Goal: Task Accomplishment & Management: Manage account settings

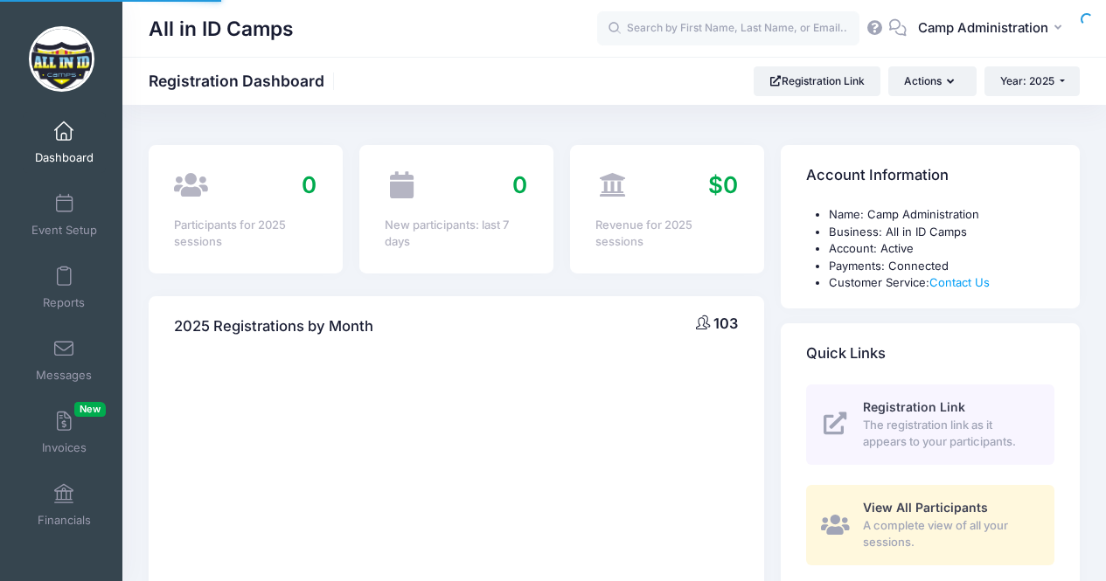
select select
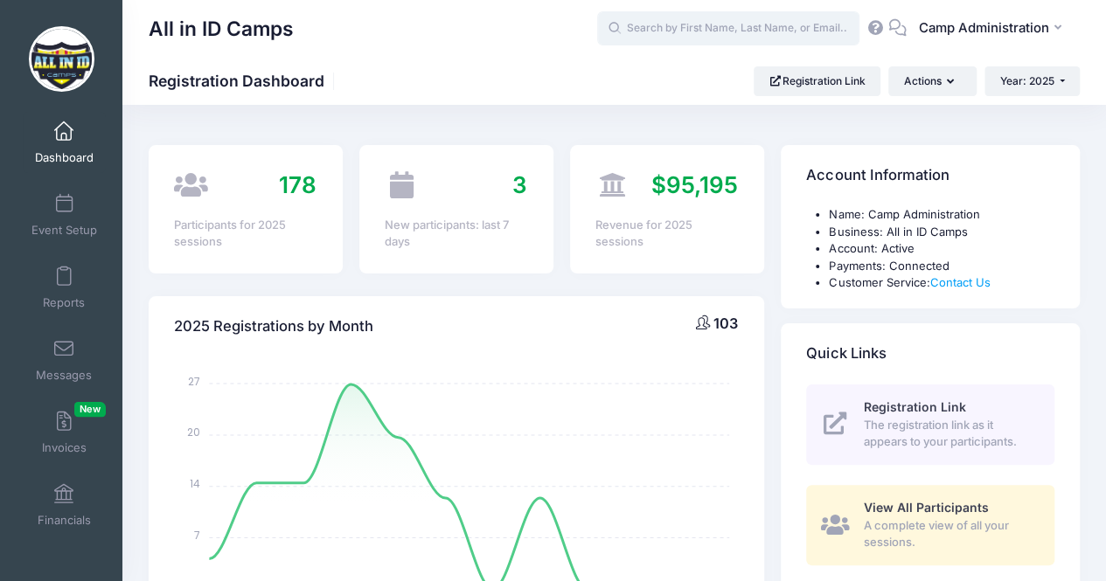
click at [719, 33] on input "text" at bounding box center [728, 28] width 262 height 35
paste input "Wain"
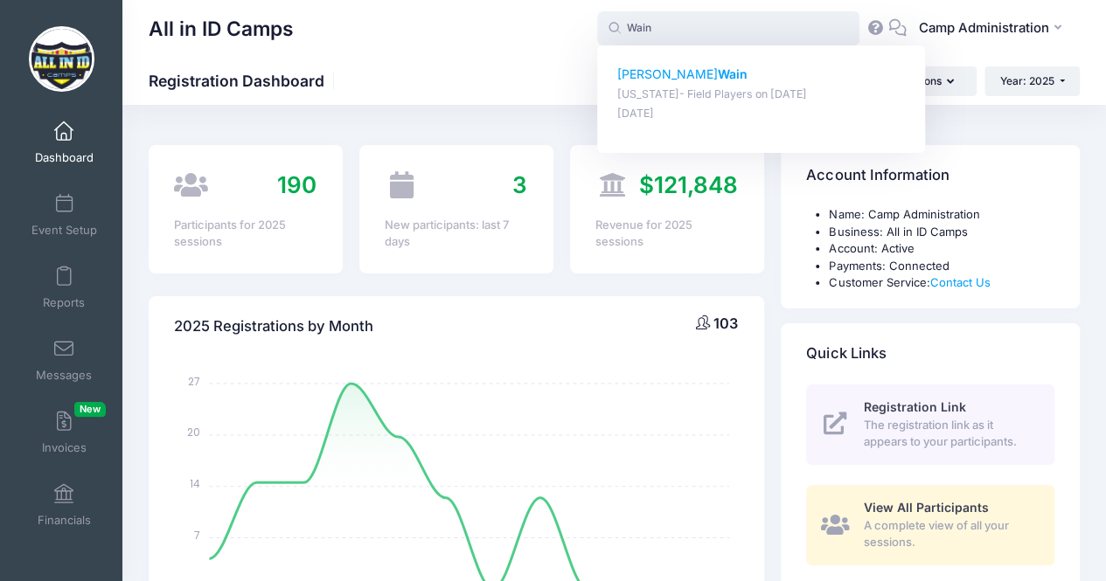
click at [718, 77] on strong "Wain" at bounding box center [733, 73] width 30 height 15
type input "Rachel Wain (California- Field Players, Jul-12, 2025)"
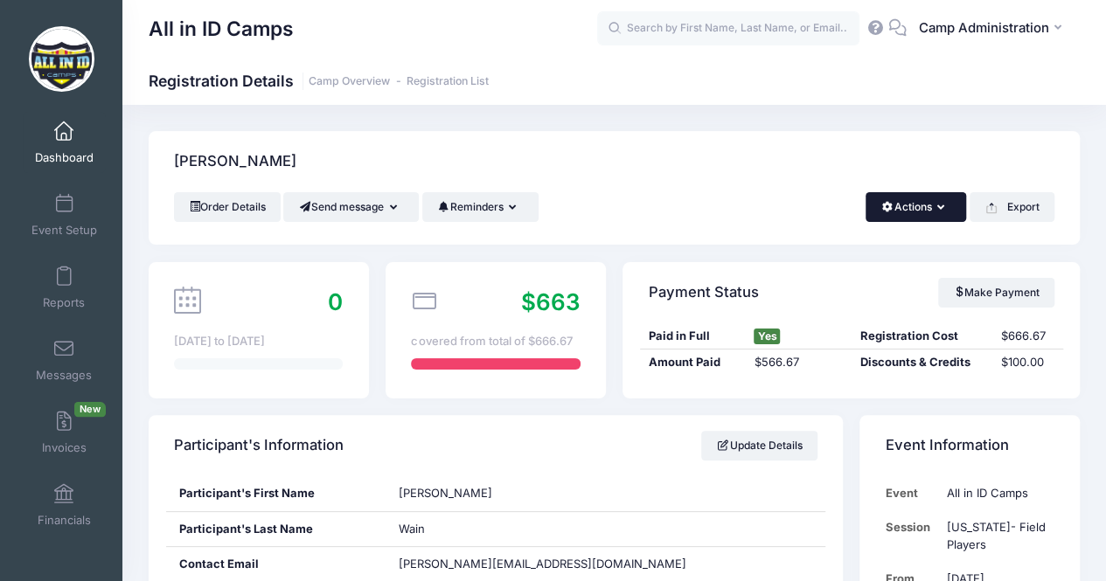
click at [905, 209] on button "Actions" at bounding box center [915, 207] width 101 height 30
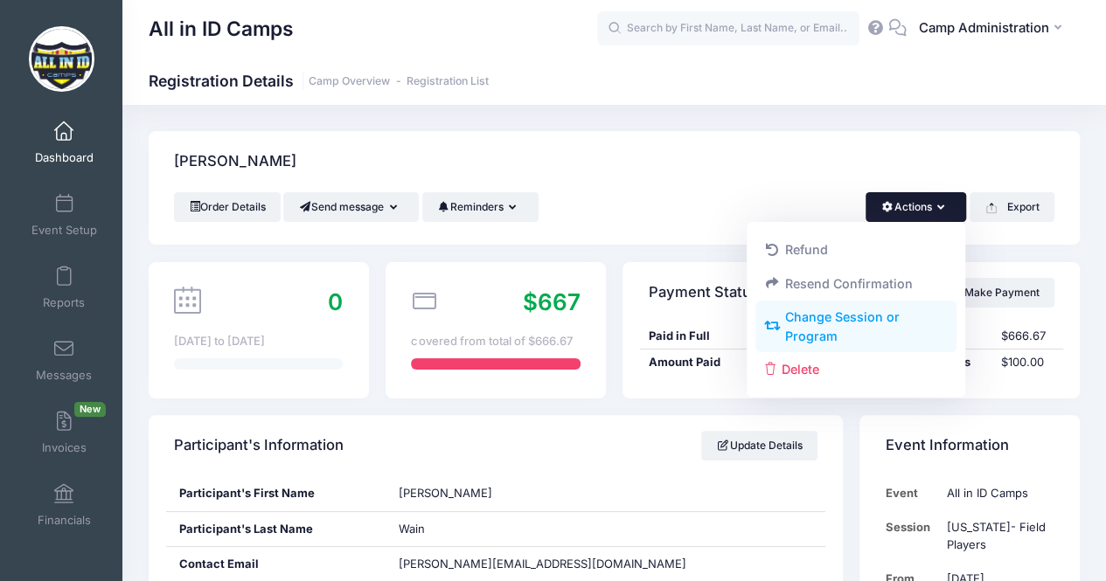
click at [809, 323] on link "Change Session or Program" at bounding box center [856, 327] width 202 height 52
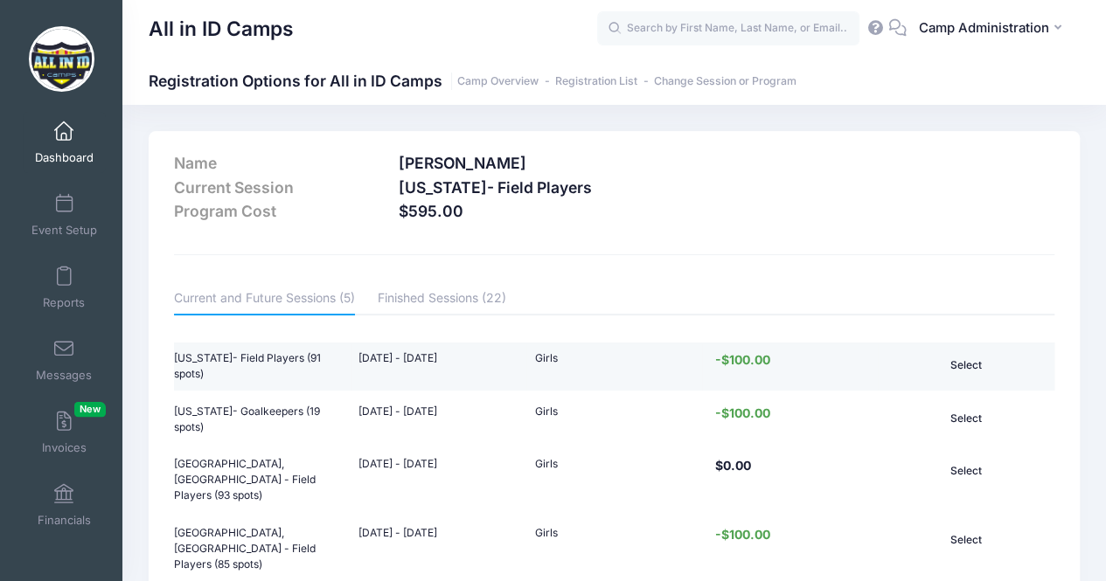
click at [973, 364] on button "Select" at bounding box center [966, 366] width 106 height 30
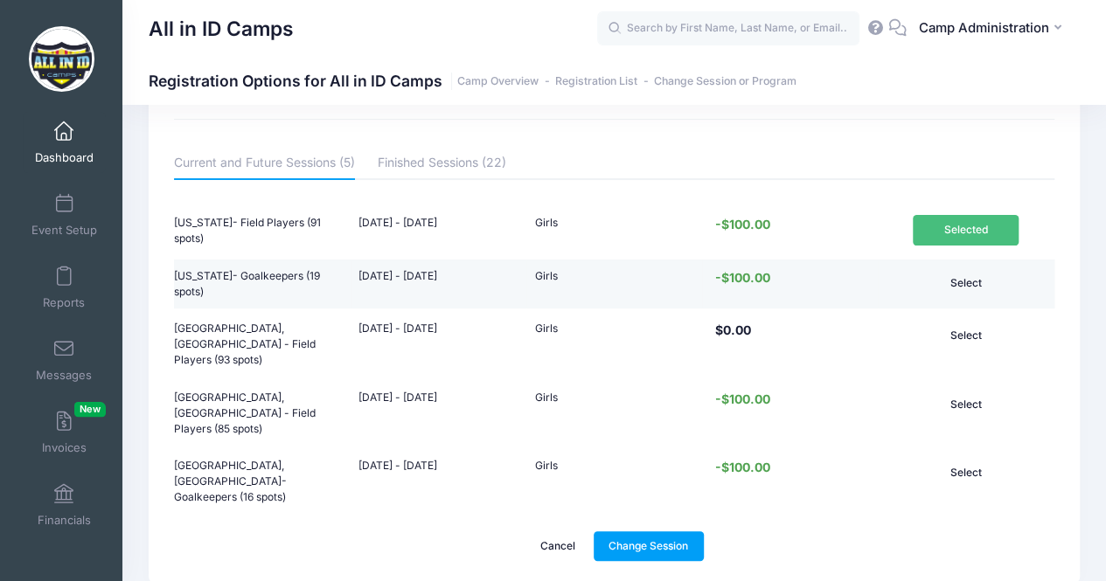
scroll to position [143, 0]
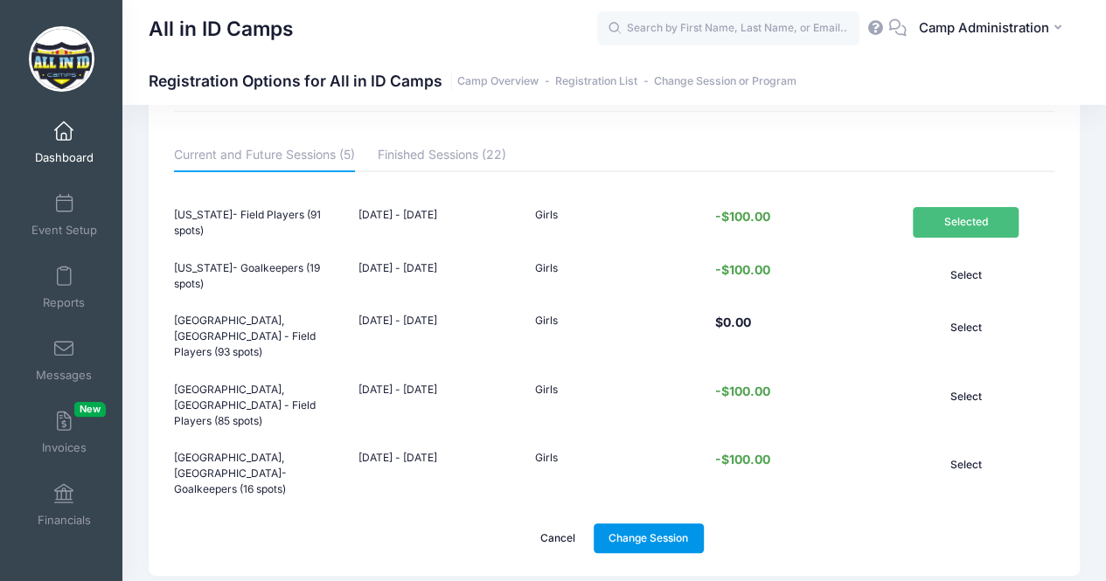
click at [631, 524] on link "Change Session" at bounding box center [649, 539] width 110 height 30
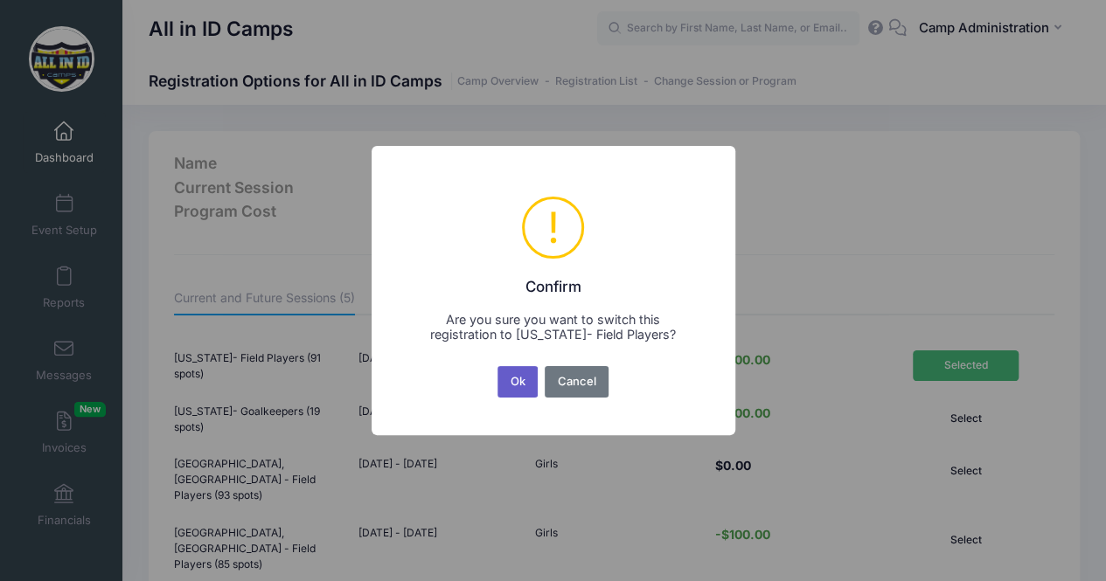
click at [514, 375] on button "Ok" at bounding box center [517, 381] width 40 height 31
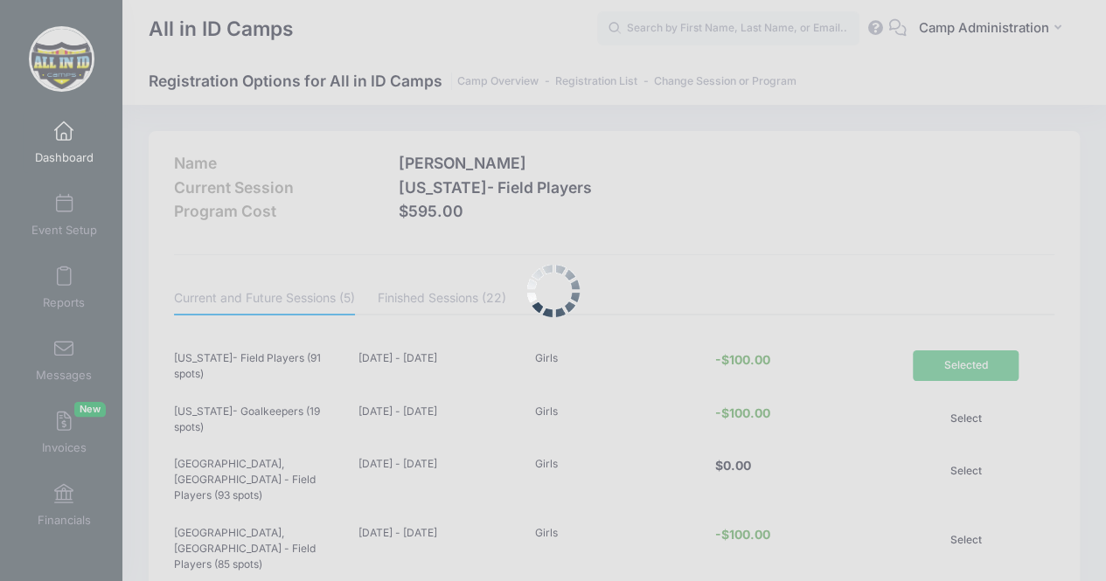
scroll to position [156, 0]
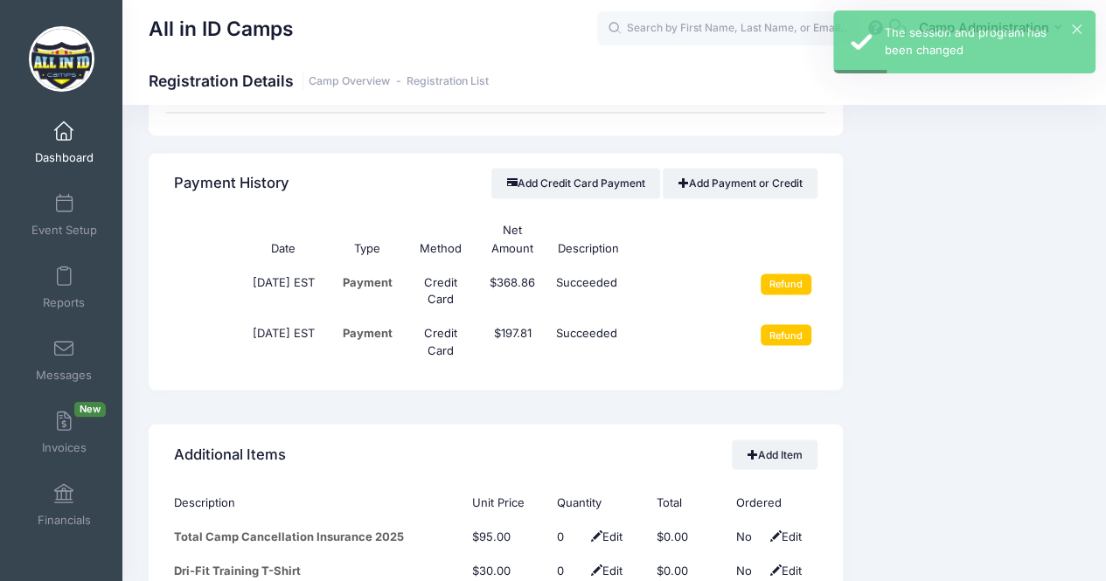
scroll to position [1420, 0]
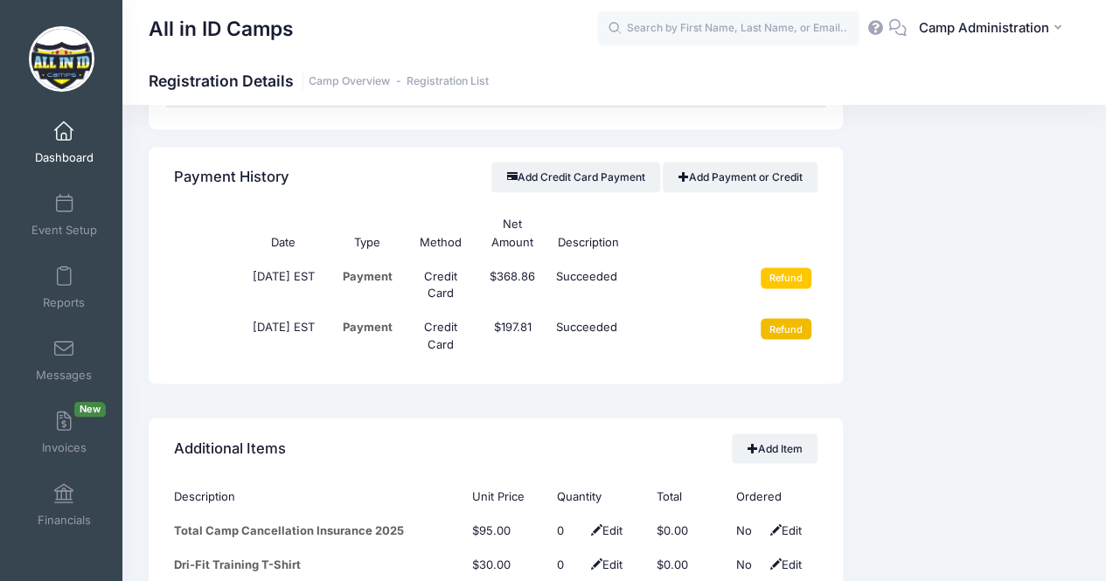
click at [790, 328] on input "Refund" at bounding box center [787, 328] width 52 height 21
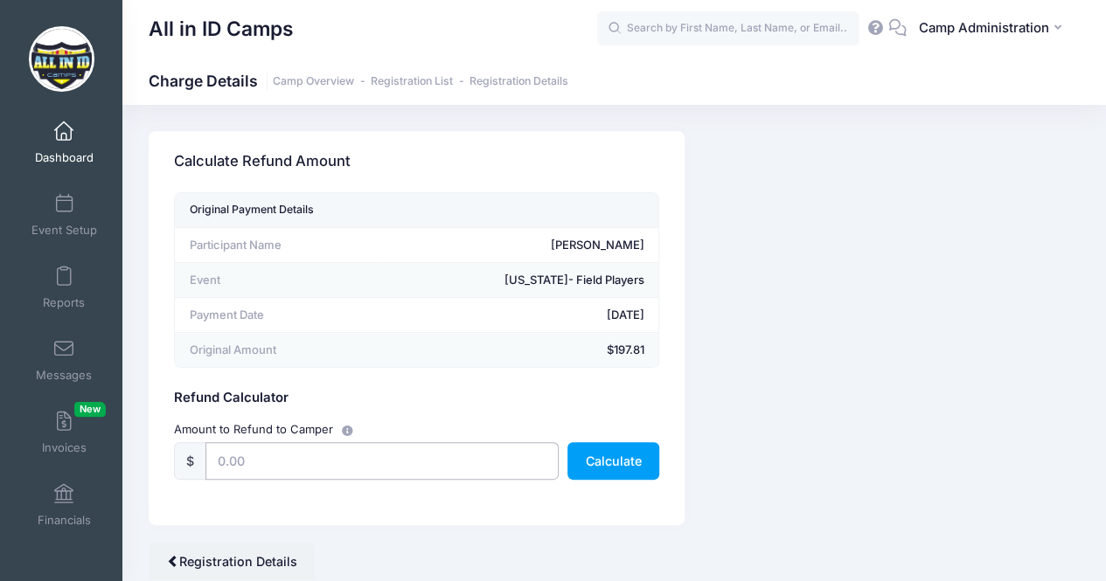
click at [255, 455] on input "text" at bounding box center [381, 461] width 353 height 38
type input "197.81"
click at [618, 451] on button "Calculate" at bounding box center [613, 461] width 92 height 38
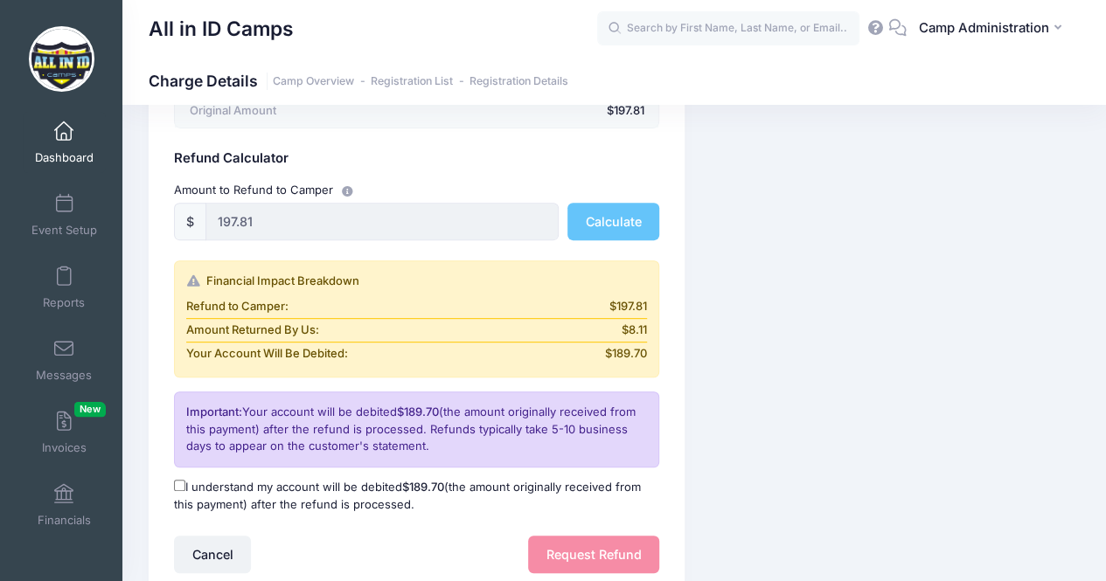
scroll to position [244, 0]
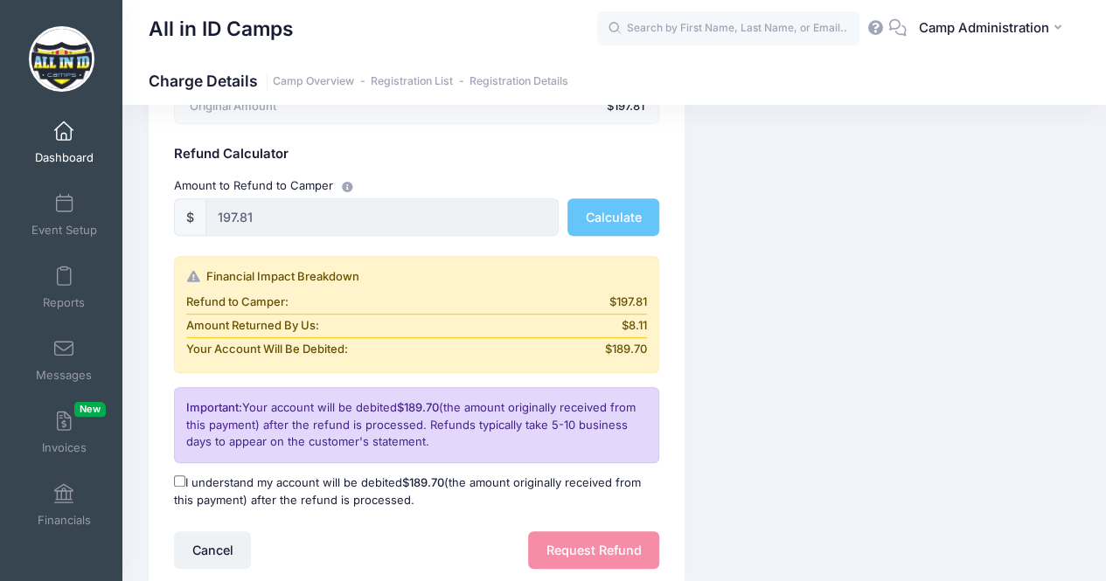
click at [177, 476] on input "I understand my account will be debited $189.70 (the amount originally received…" at bounding box center [179, 481] width 11 height 11
checkbox input "true"
click at [581, 541] on button "Request Refund" at bounding box center [593, 551] width 131 height 38
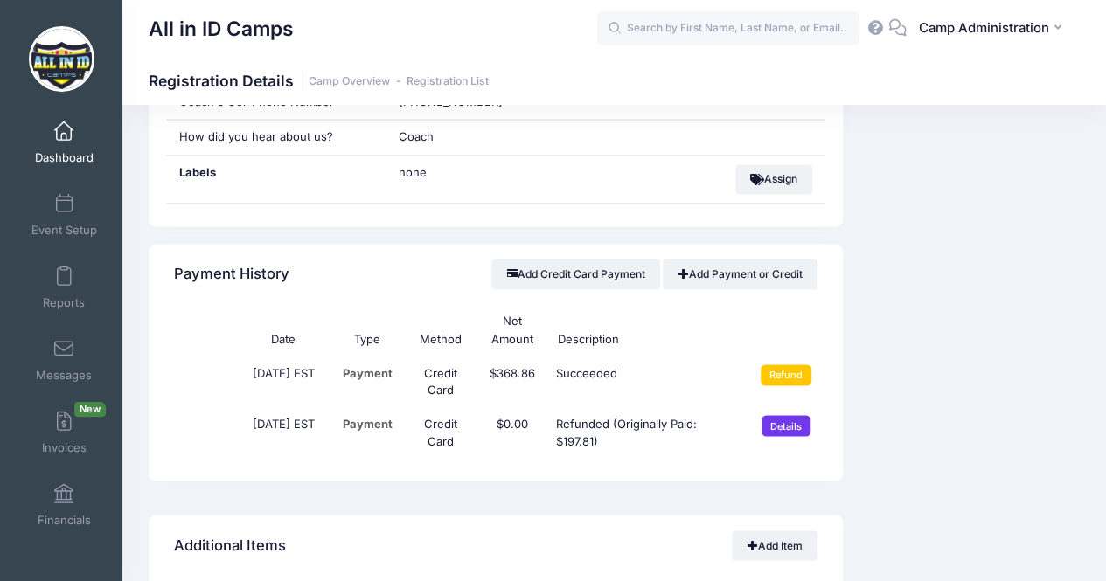
scroll to position [1324, 0]
click at [796, 364] on input "Refund" at bounding box center [787, 374] width 52 height 21
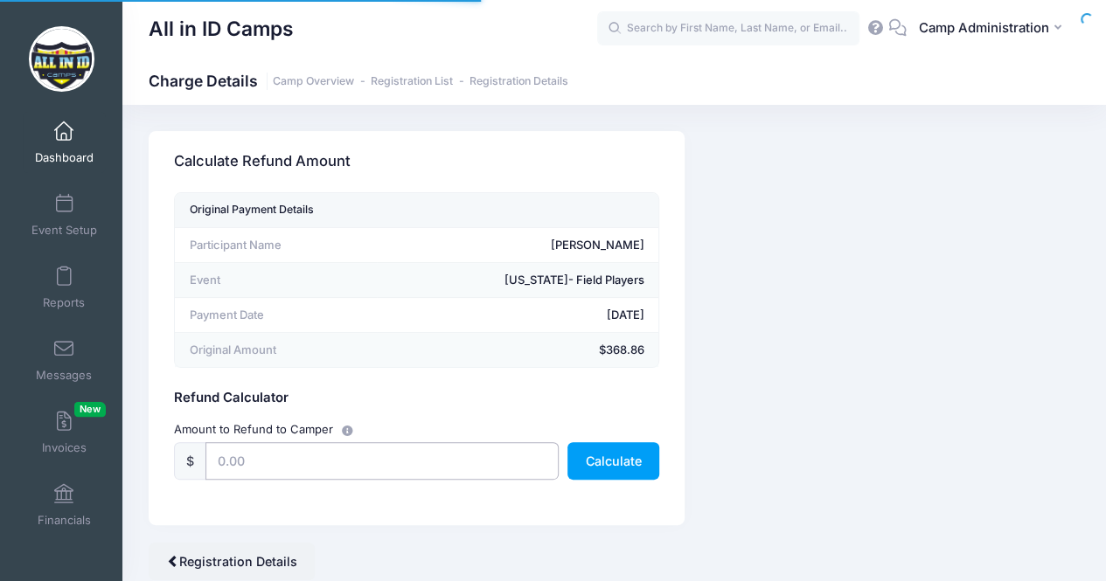
click at [302, 466] on input "text" at bounding box center [381, 461] width 353 height 38
type input "3"
click at [610, 459] on button "Calculate" at bounding box center [613, 461] width 92 height 38
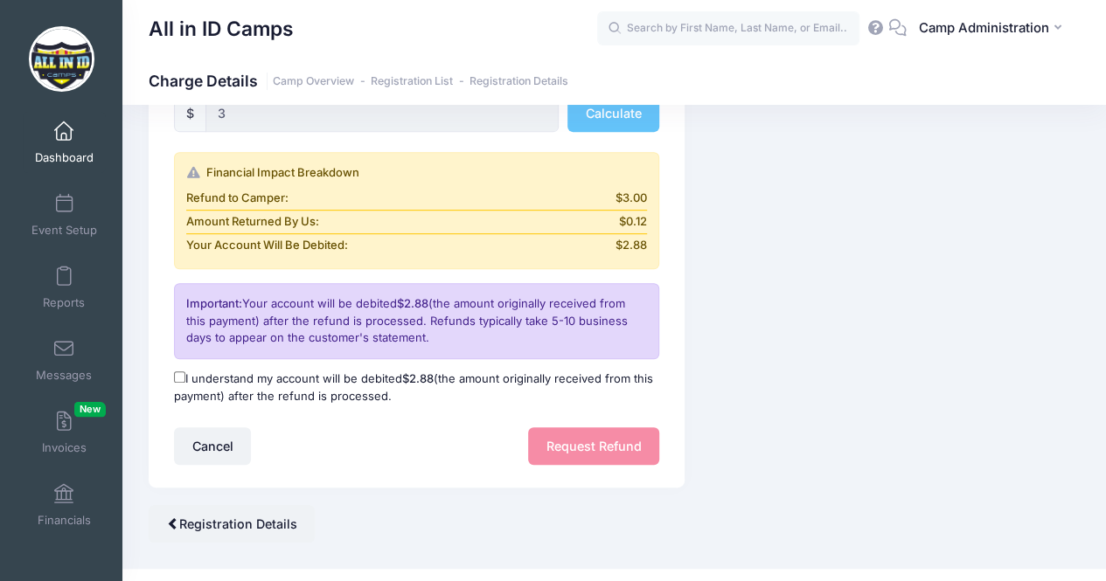
scroll to position [372, 0]
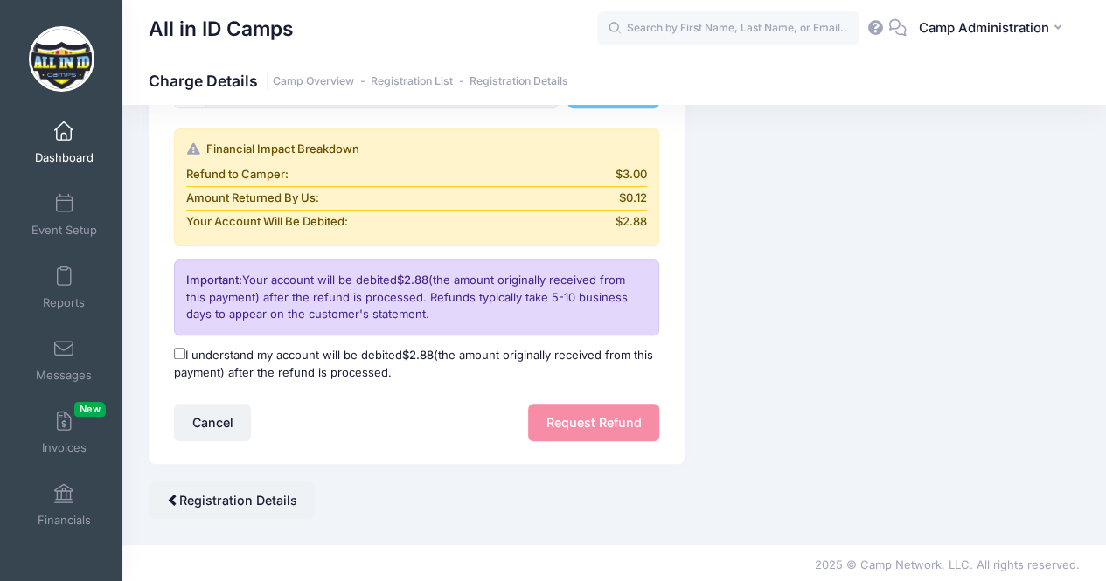
click at [180, 351] on input "I understand my account will be debited $2.88 (the amount originally received f…" at bounding box center [179, 353] width 11 height 11
checkbox input "true"
click at [574, 417] on button "Request Refund" at bounding box center [593, 423] width 131 height 38
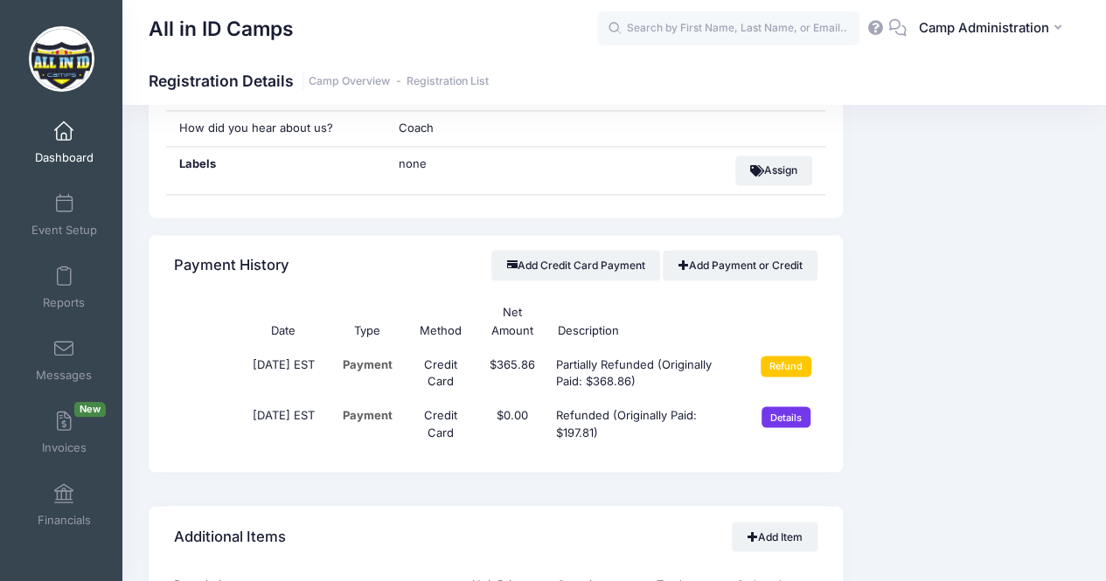
scroll to position [1339, 0]
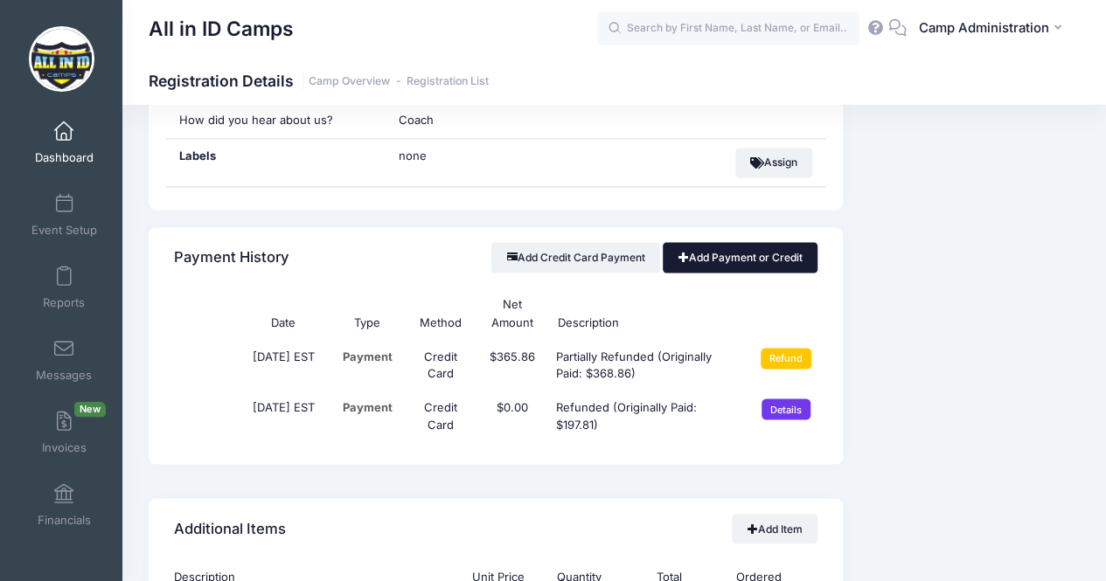
click at [730, 243] on link "Add Payment or Credit" at bounding box center [740, 257] width 155 height 30
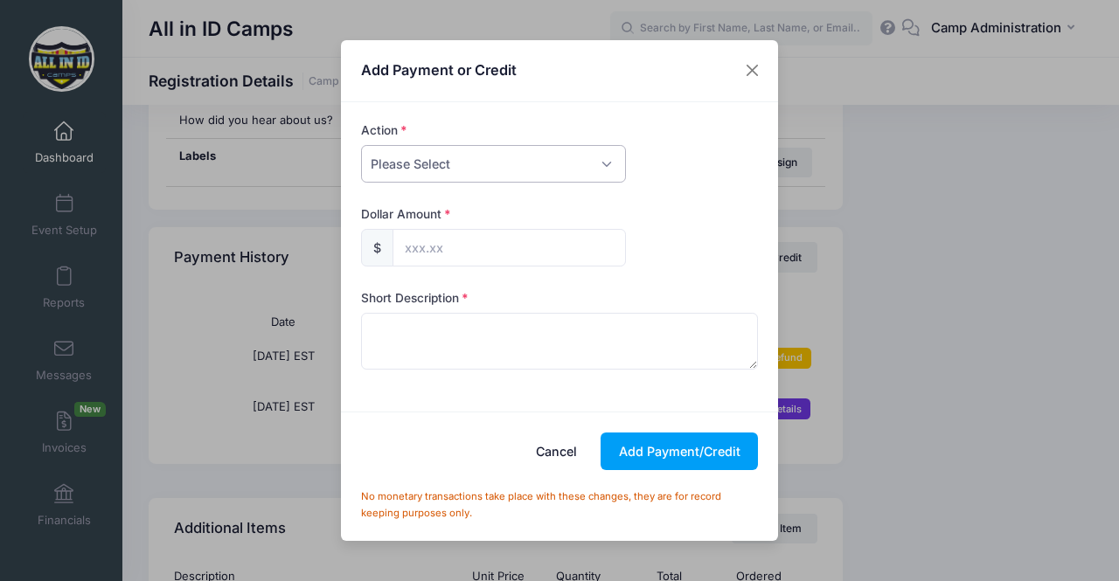
click at [451, 167] on select "Please Select Payment Credit Refund (Offline)" at bounding box center [493, 164] width 265 height 38
select select "credit"
click at [361, 145] on select "Please Select Payment Credit Refund (Offline)" at bounding box center [493, 164] width 265 height 38
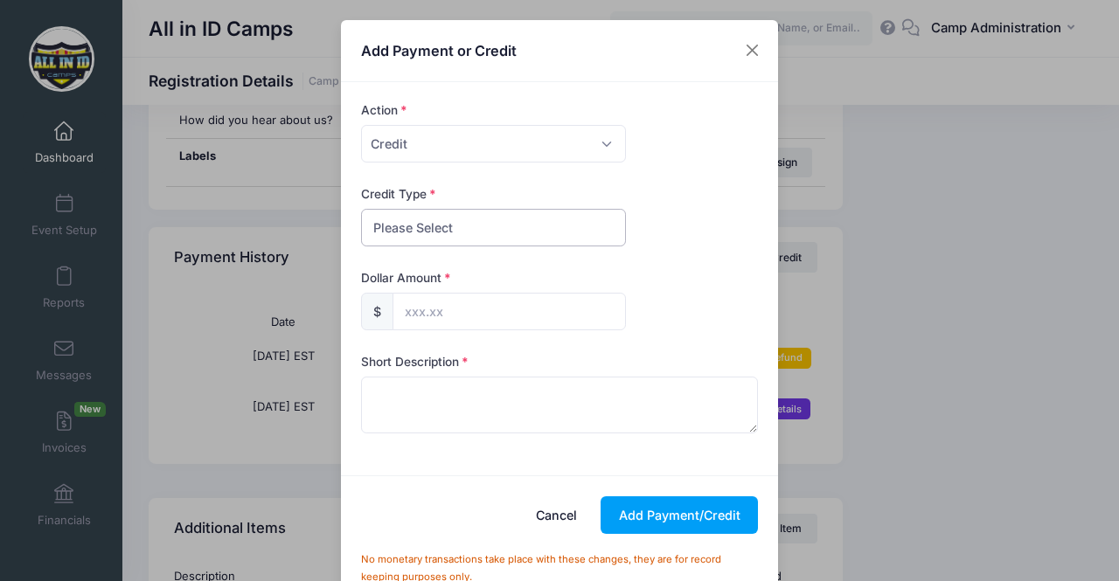
click at [404, 226] on select "Please Select Discount Scholarship Other" at bounding box center [493, 228] width 265 height 38
select select "other"
click at [361, 209] on select "Please Select Discount Scholarship Other" at bounding box center [493, 228] width 265 height 38
click at [416, 310] on input "text" at bounding box center [509, 312] width 233 height 38
type input "100.00"
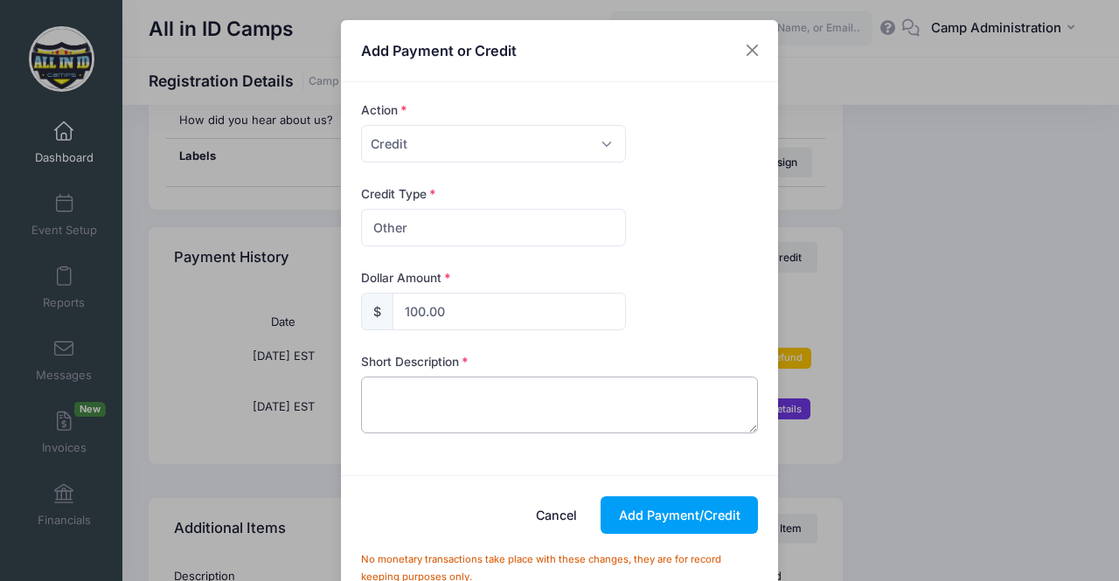
click at [393, 405] on textarea at bounding box center [560, 405] width 398 height 56
type textarea "Credit for Transfer"
click at [664, 504] on button "Add Payment/Credit" at bounding box center [679, 516] width 157 height 38
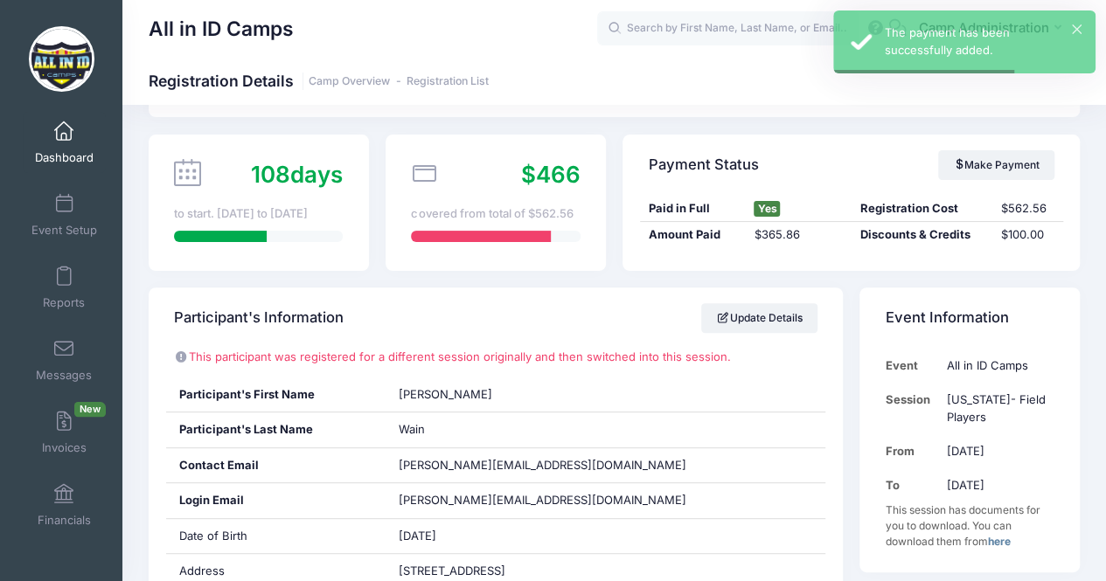
scroll to position [0, 0]
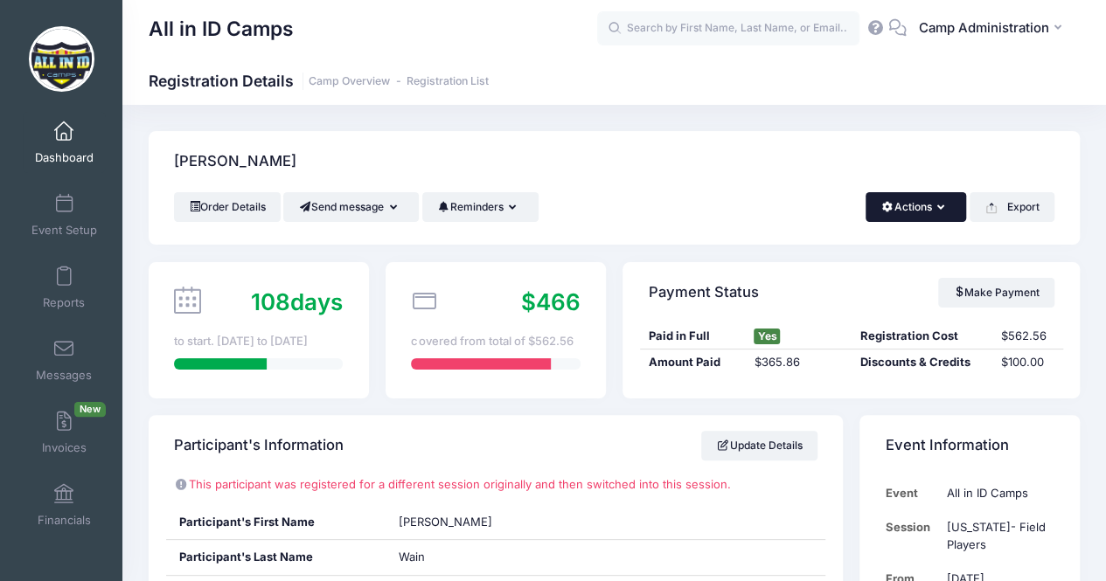
click at [921, 211] on button "Actions" at bounding box center [915, 207] width 101 height 30
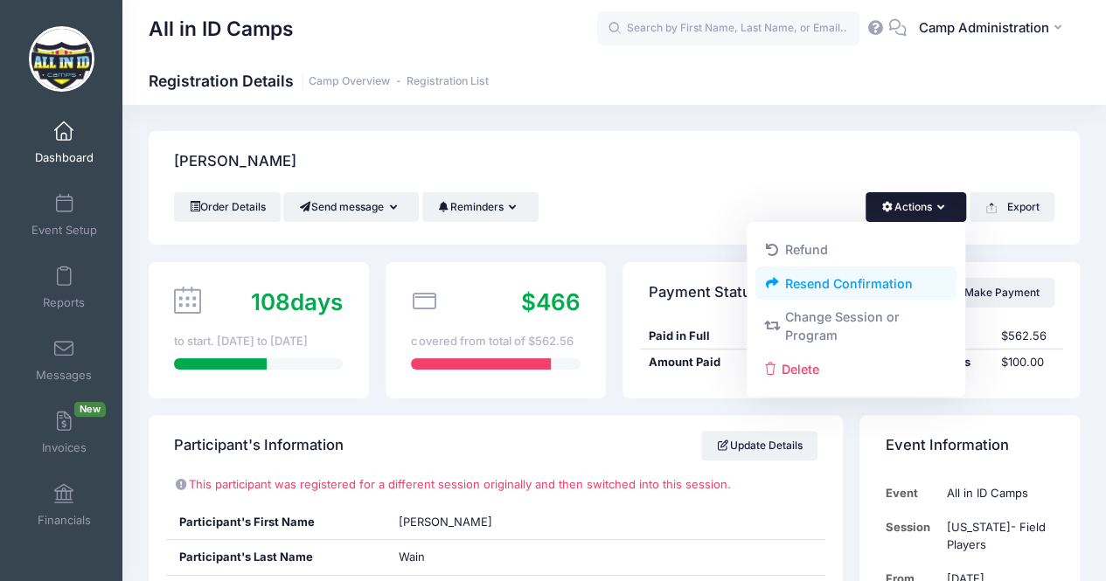
click at [801, 284] on link "Resend Confirmation" at bounding box center [856, 283] width 202 height 33
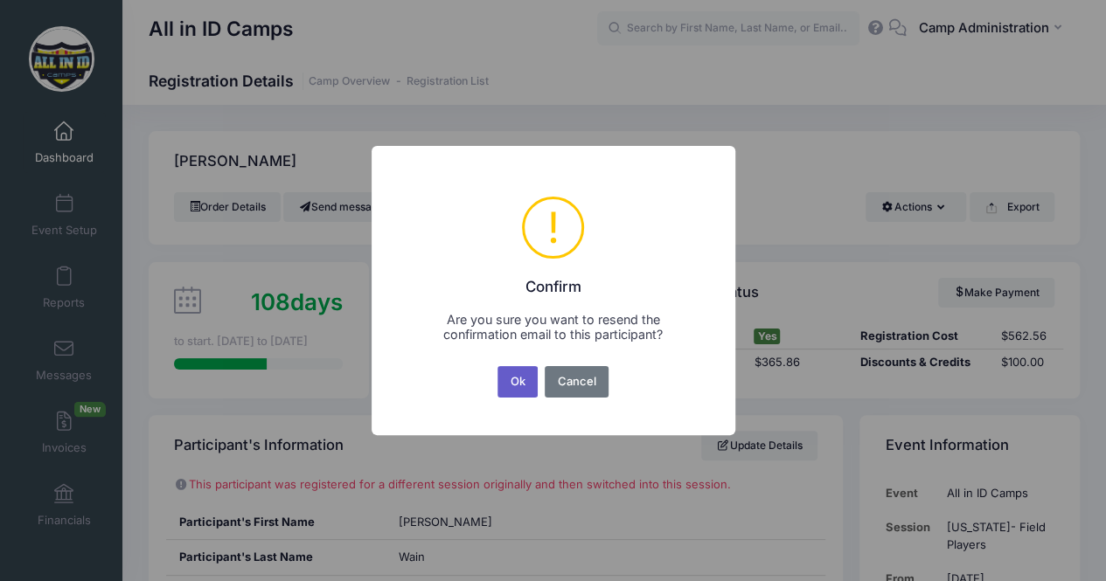
click at [518, 379] on button "Ok" at bounding box center [517, 381] width 40 height 31
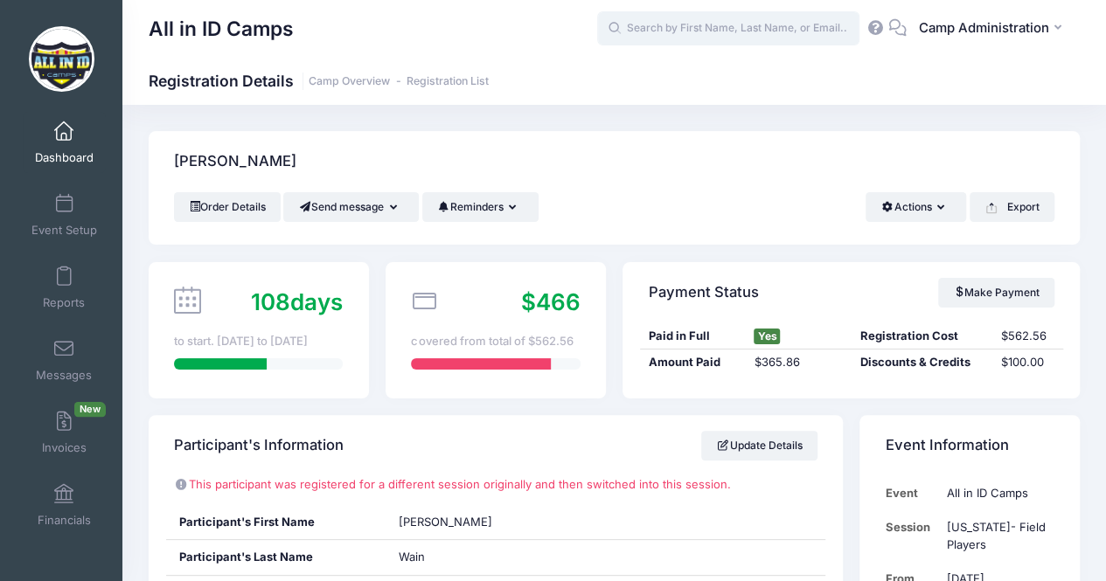
click at [725, 24] on input "text" at bounding box center [728, 28] width 262 height 35
paste input "[PERSON_NAME]"
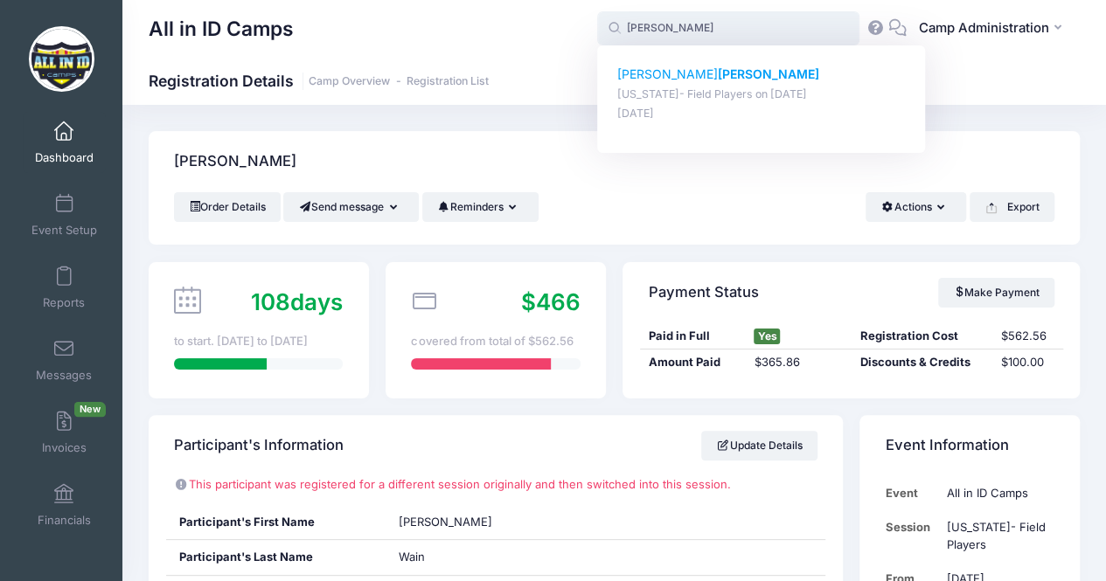
click at [718, 80] on strong "[PERSON_NAME]" at bounding box center [768, 73] width 101 height 15
type input "Gianna Noriega (California- Field Players, Jul-12, 2025)"
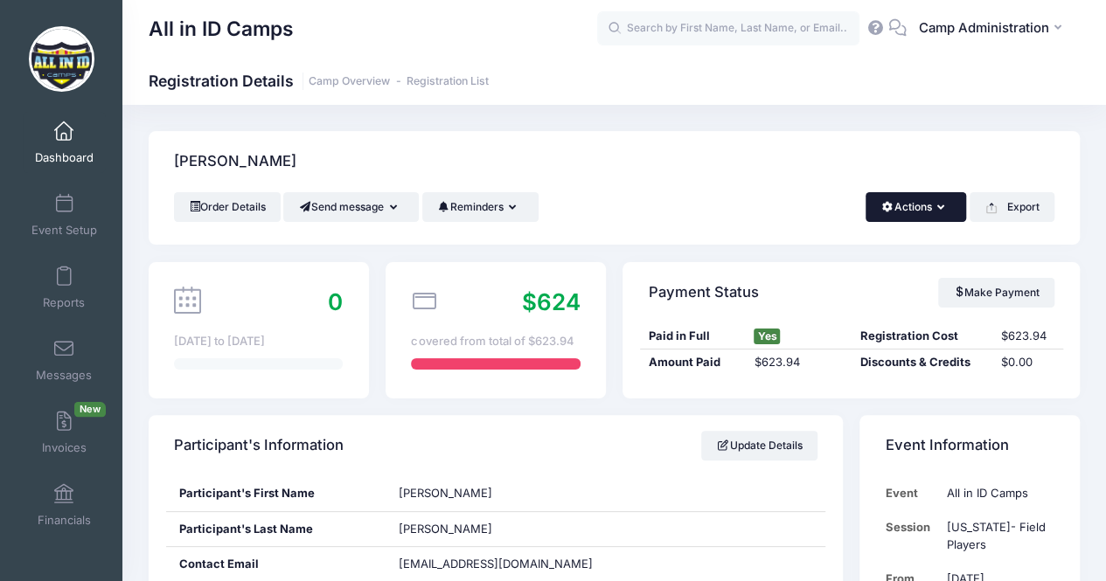
click at [921, 213] on button "Actions" at bounding box center [915, 207] width 101 height 30
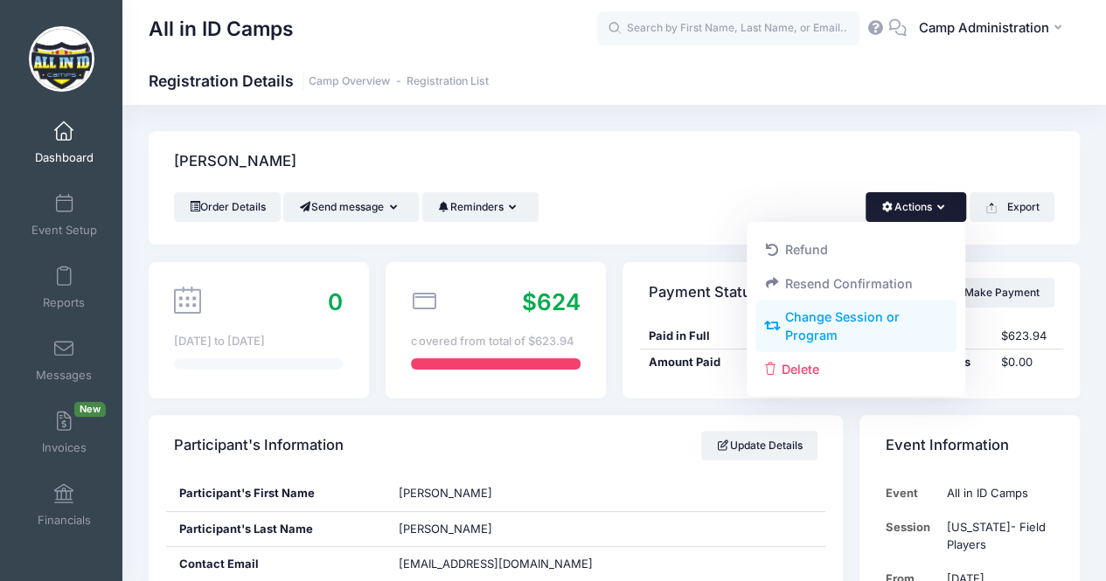
click at [872, 323] on link "Change Session or Program" at bounding box center [856, 327] width 202 height 52
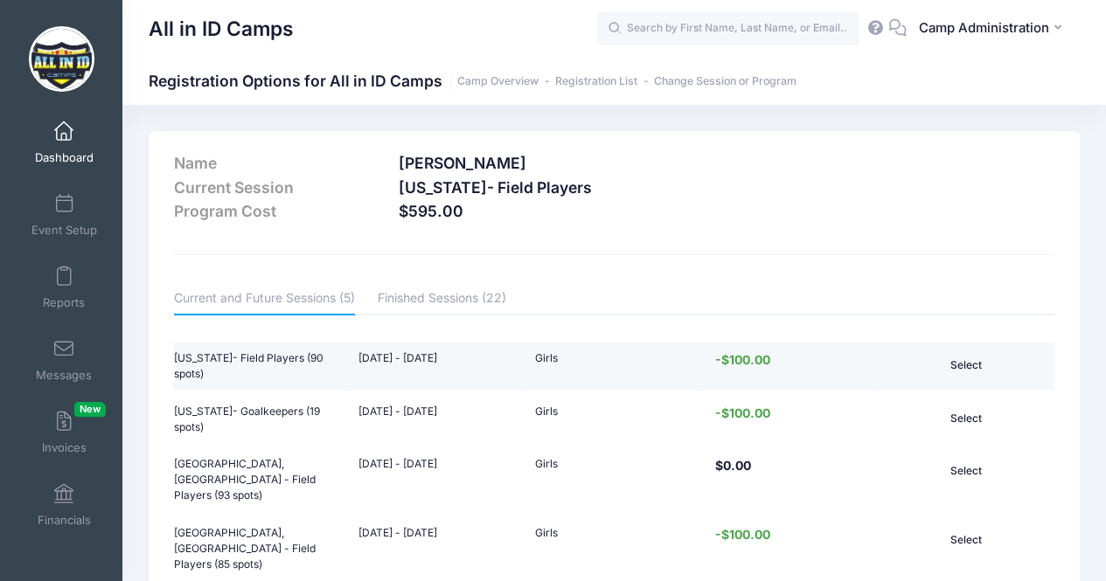
click at [972, 365] on button "Select" at bounding box center [966, 366] width 106 height 30
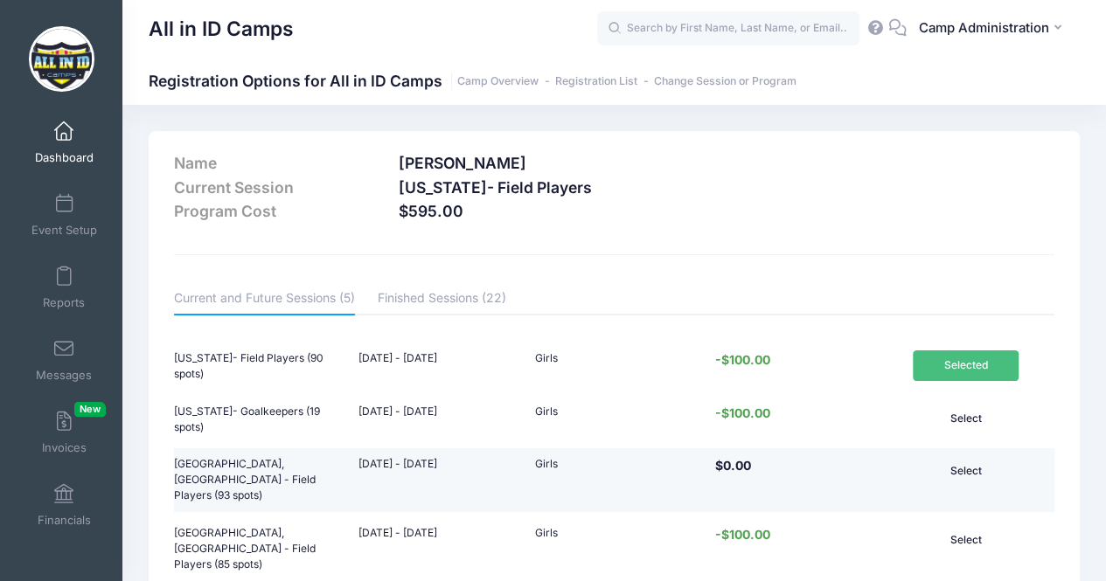
scroll to position [156, 0]
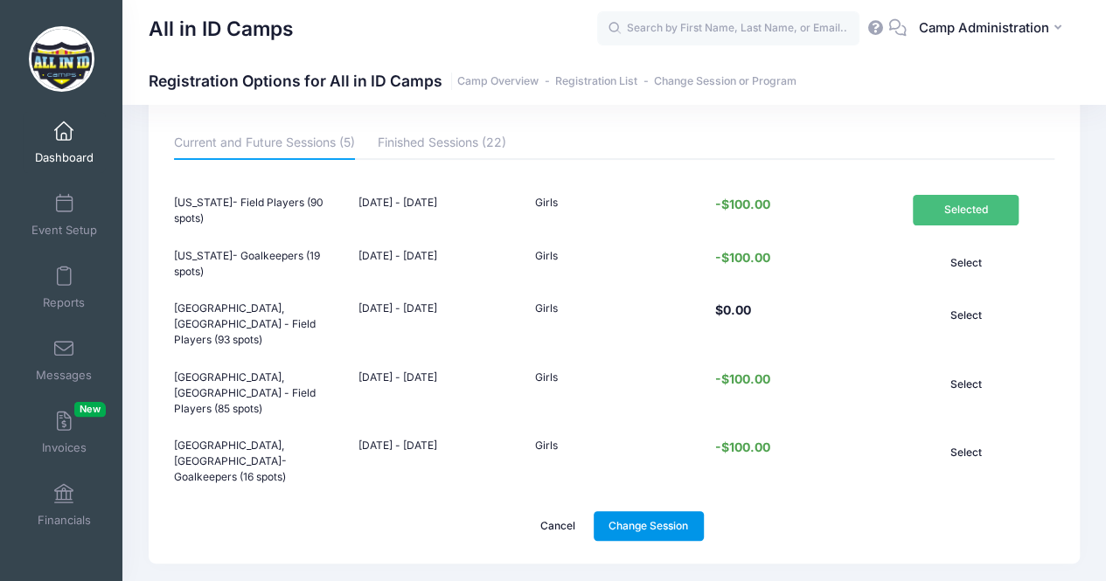
click at [632, 511] on link "Change Session" at bounding box center [649, 526] width 110 height 30
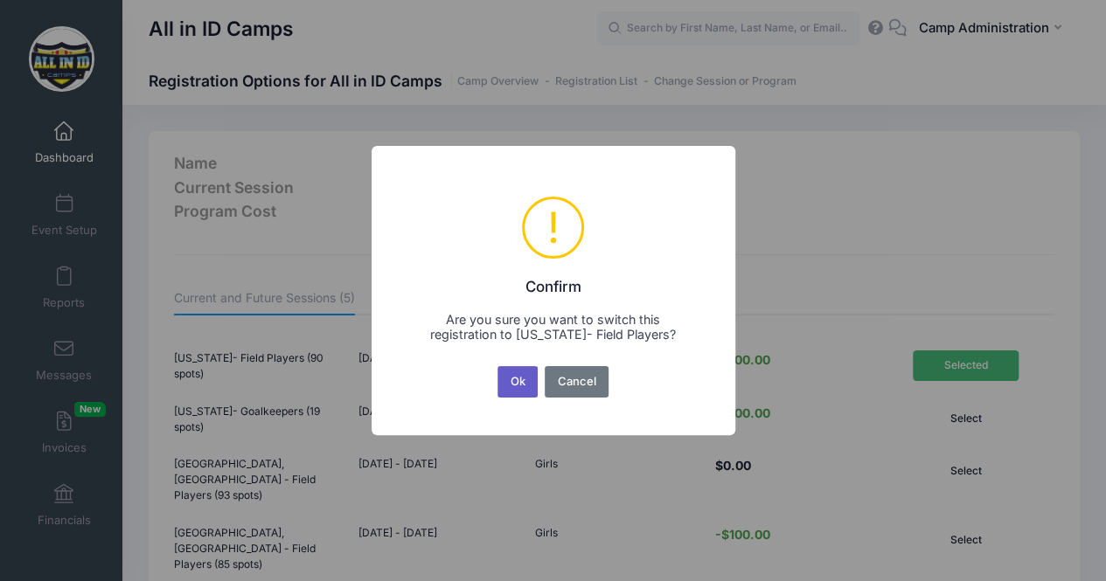
click at [511, 379] on button "Ok" at bounding box center [517, 381] width 40 height 31
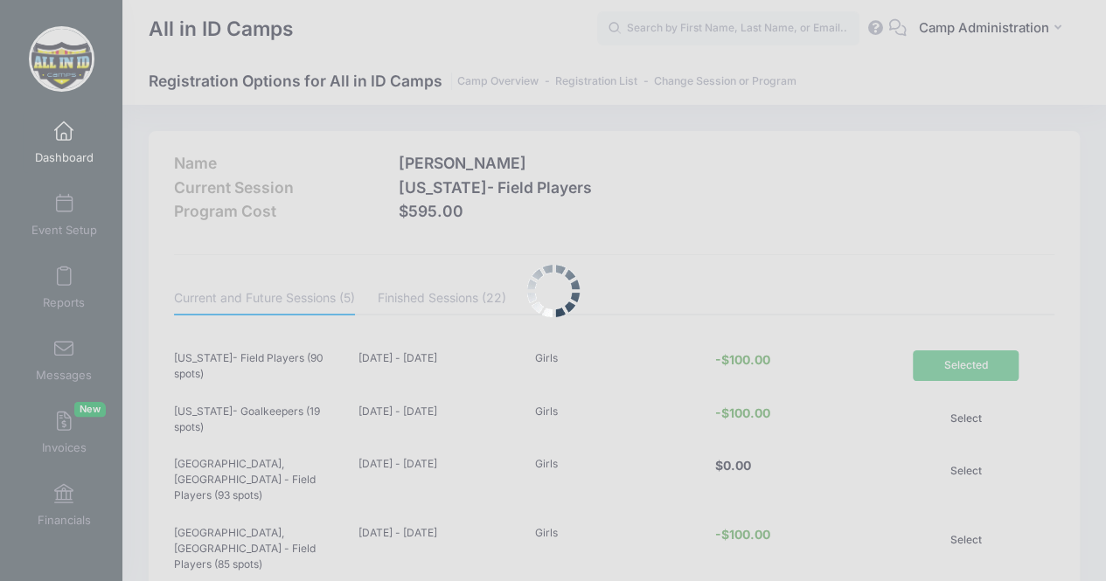
scroll to position [156, 0]
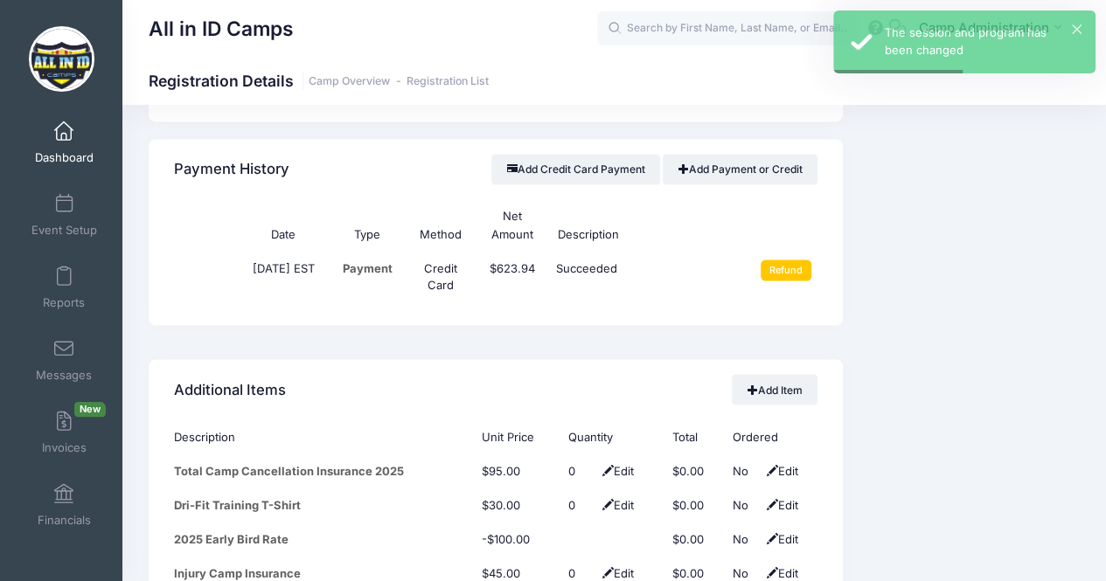
scroll to position [1434, 0]
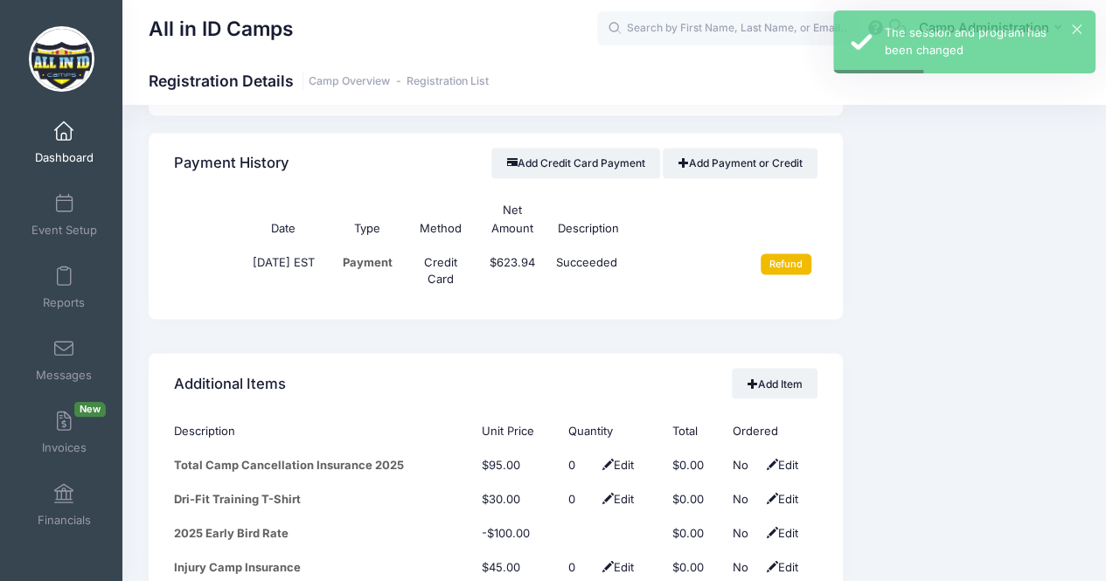
click at [792, 258] on input "Refund" at bounding box center [787, 264] width 52 height 21
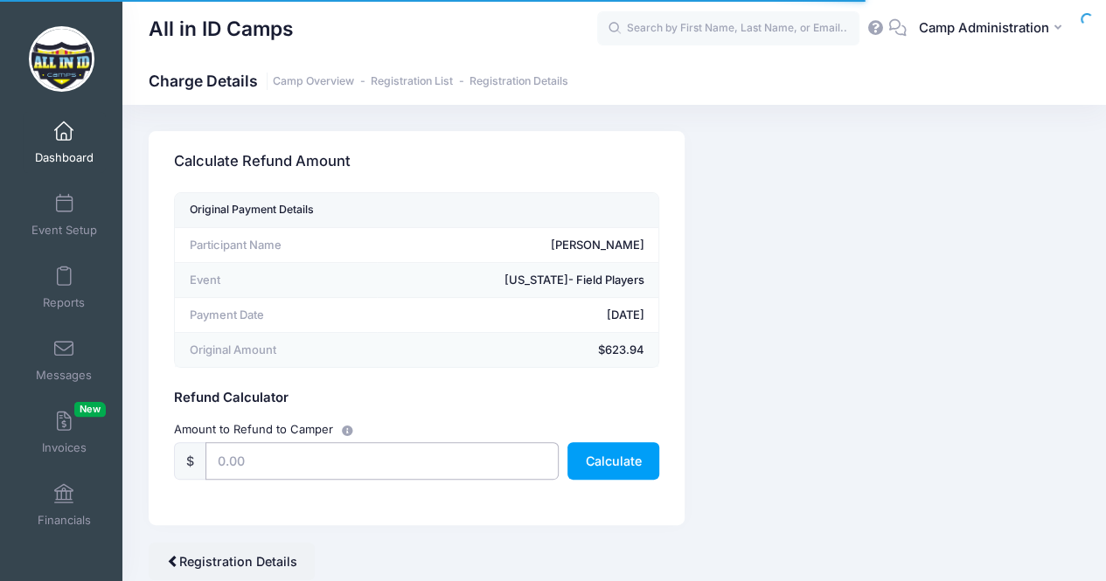
click at [357, 452] on input "text" at bounding box center [381, 461] width 353 height 38
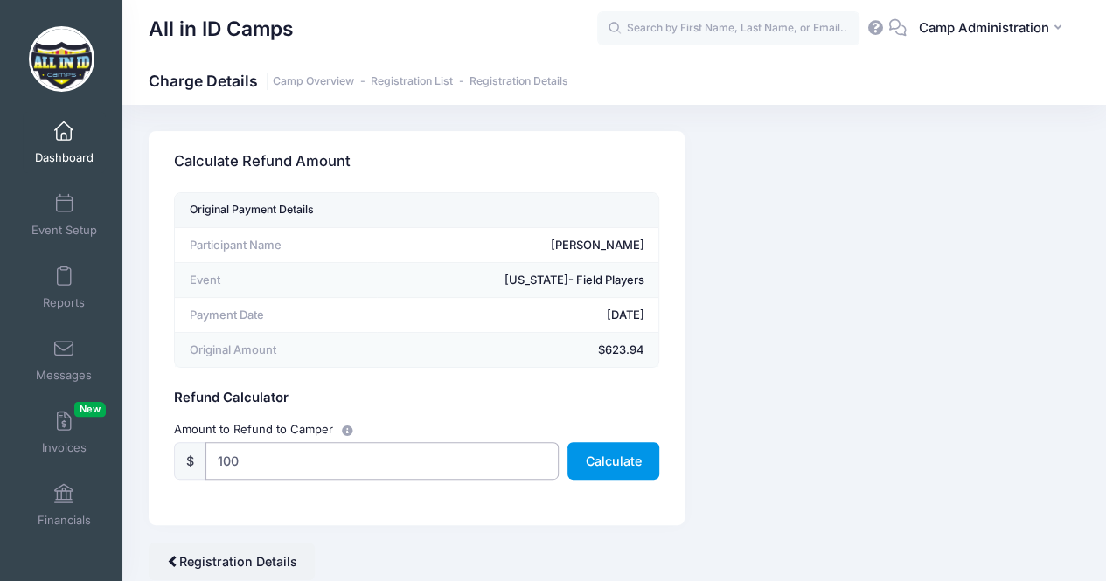
type input "100"
click at [617, 464] on button "Calculate" at bounding box center [613, 461] width 92 height 38
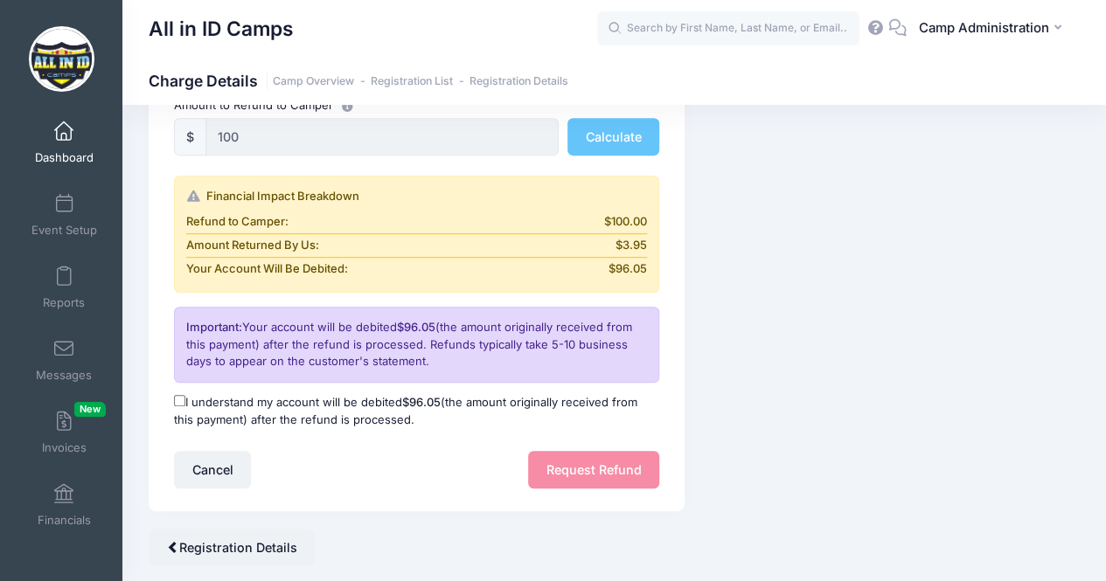
scroll to position [336, 0]
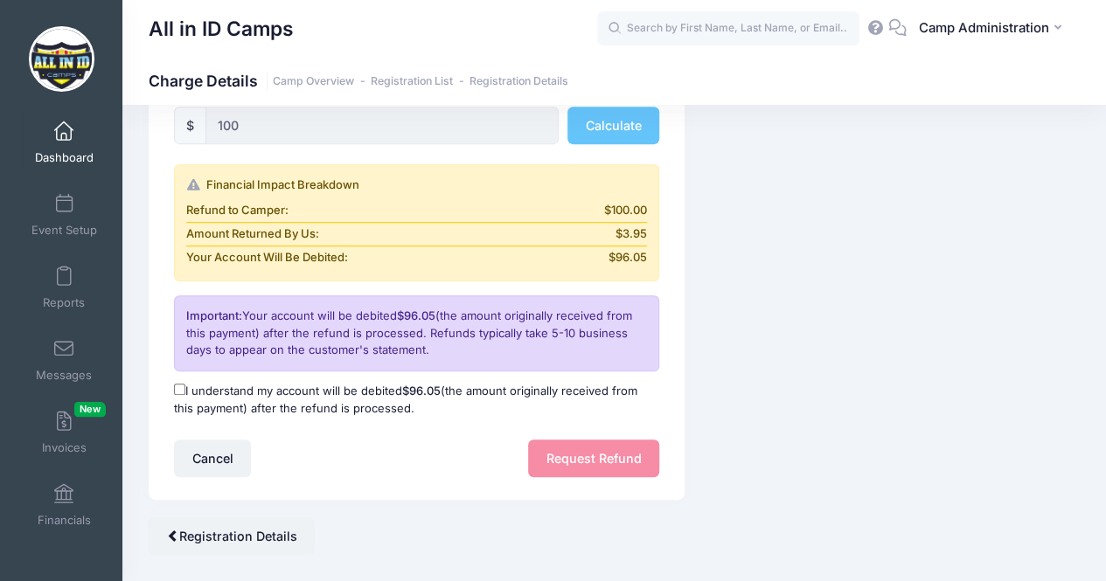
click at [180, 386] on input "I understand my account will be debited $96.05 (the amount originally received …" at bounding box center [179, 389] width 11 height 11
checkbox input "true"
click at [570, 459] on button "Request Refund" at bounding box center [593, 459] width 131 height 38
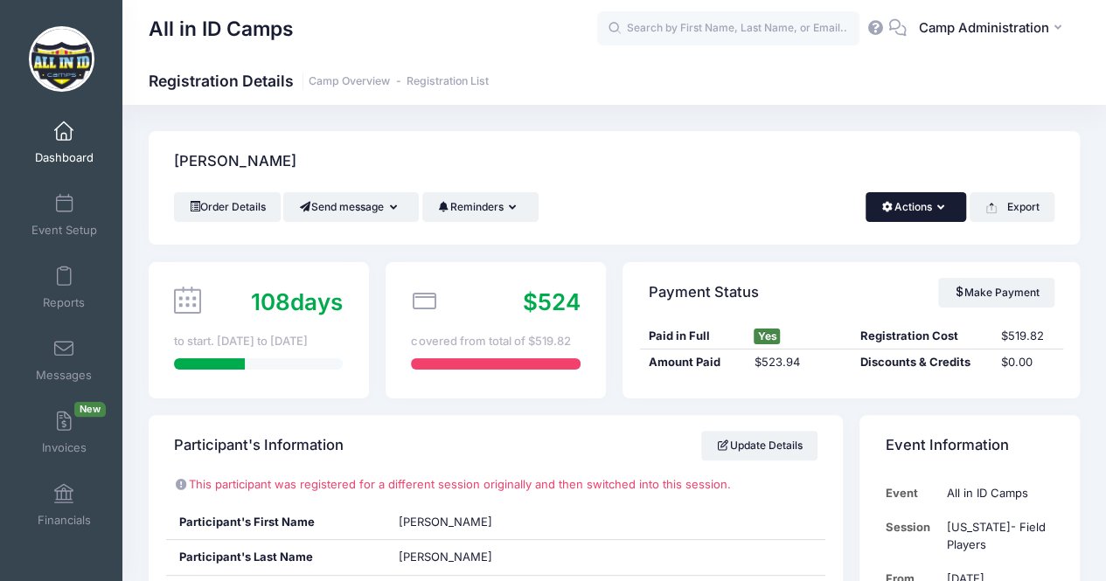
click at [903, 199] on button "Actions" at bounding box center [915, 207] width 101 height 30
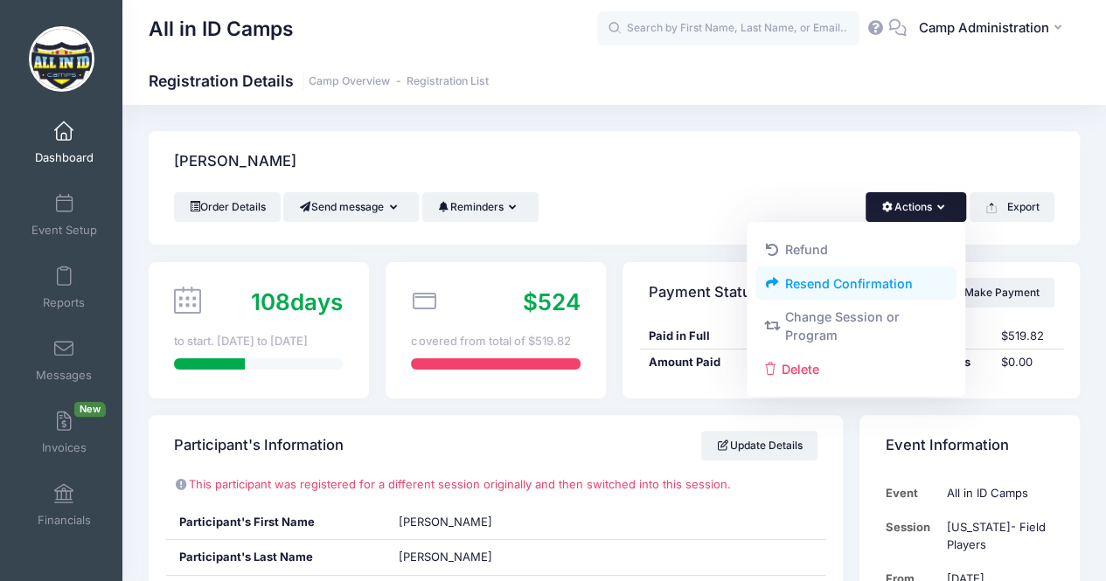
click at [843, 284] on link "Resend Confirmation" at bounding box center [856, 283] width 202 height 33
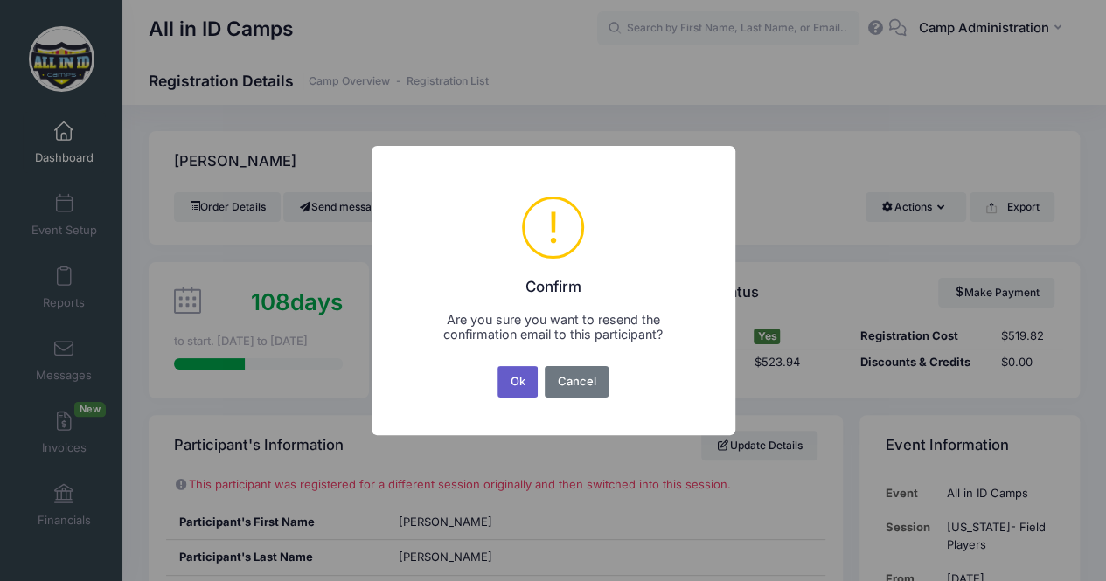
click at [532, 386] on button "Ok" at bounding box center [517, 381] width 40 height 31
